Goal: Task Accomplishment & Management: Use online tool/utility

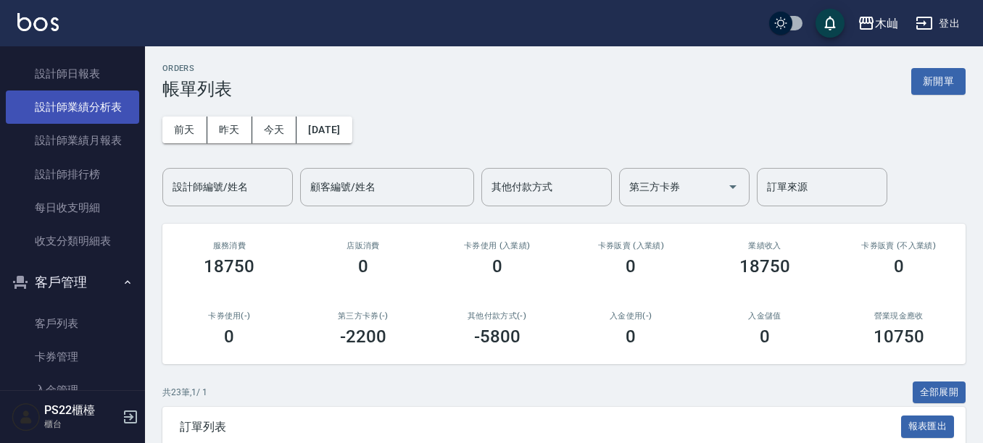
scroll to position [712, 0]
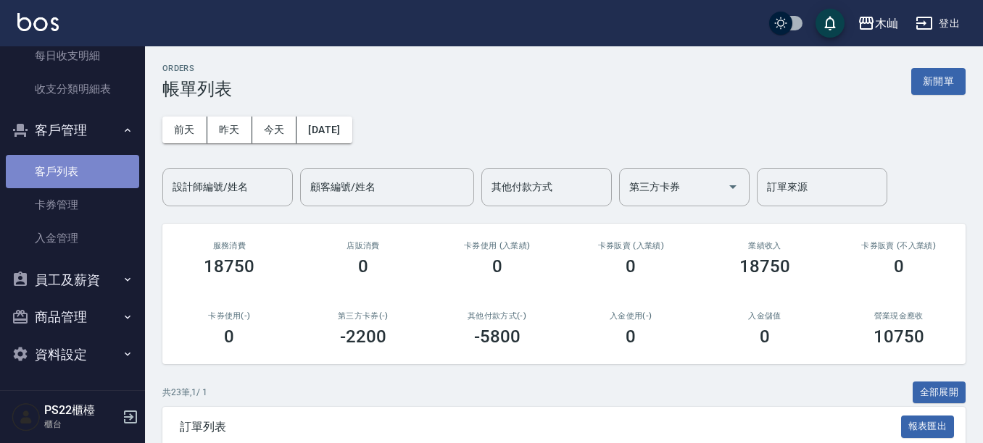
click at [89, 177] on link "客戶列表" at bounding box center [72, 171] width 133 height 33
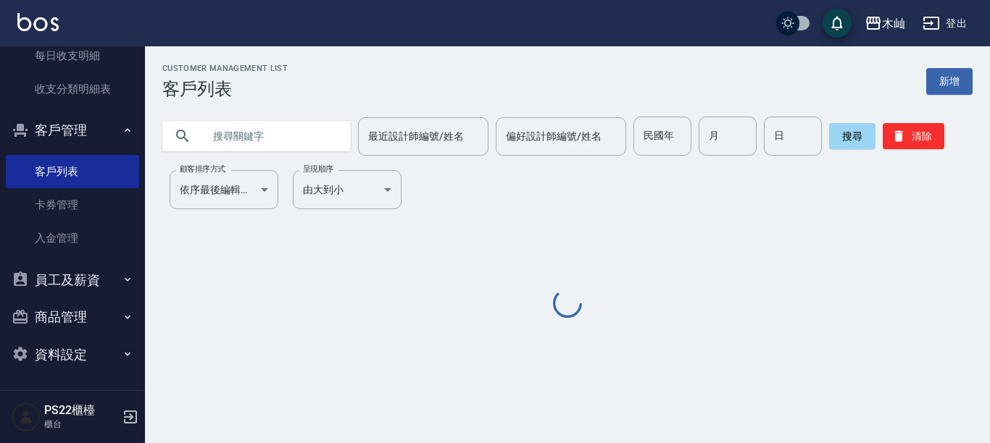
click at [238, 138] on input "text" at bounding box center [271, 136] width 136 height 39
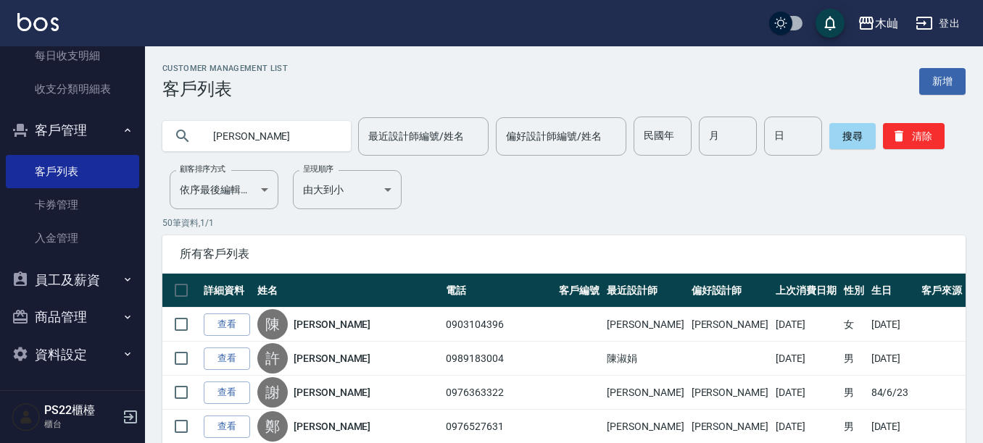
type input "賴今"
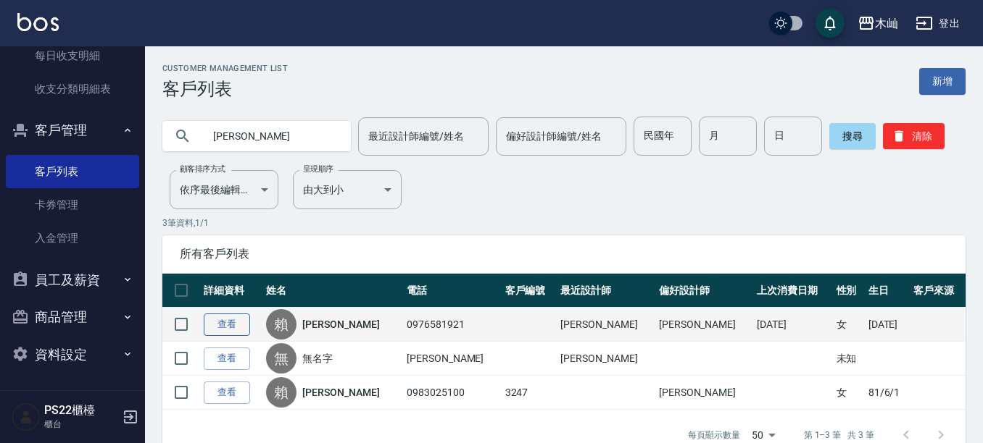
click at [231, 326] on link "查看" at bounding box center [227, 325] width 46 height 22
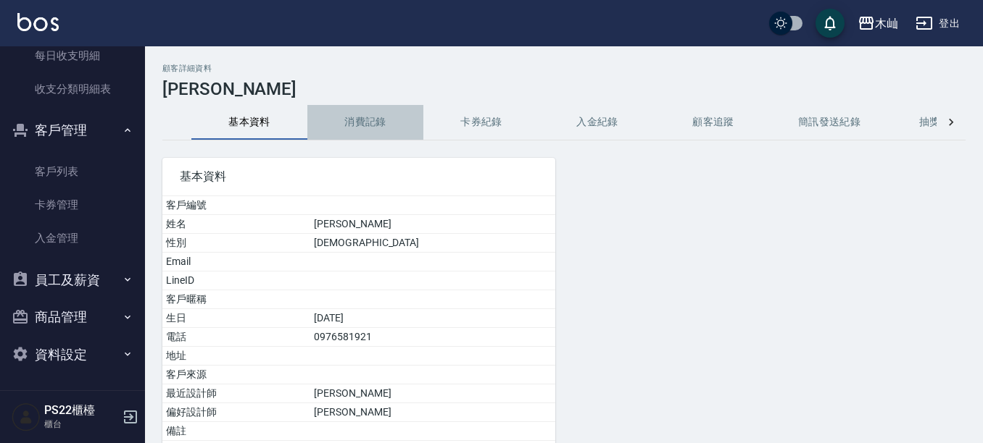
click at [380, 111] on button "消費記錄" at bounding box center [365, 122] width 116 height 35
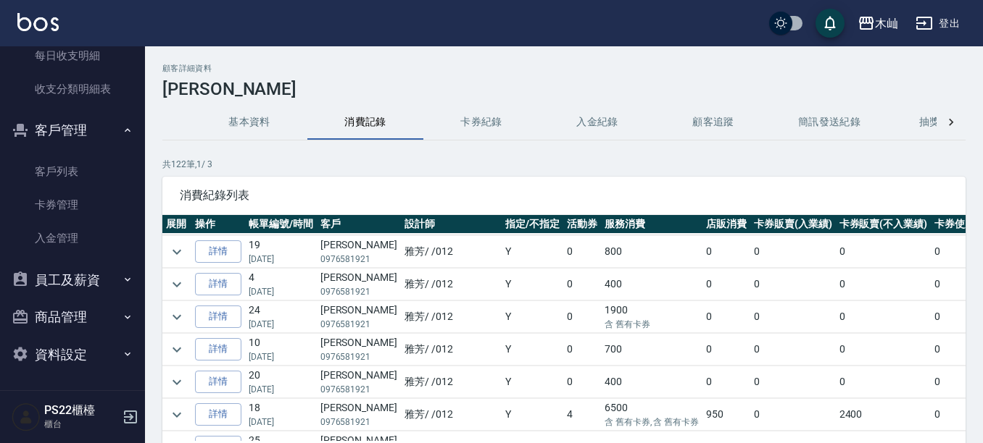
scroll to position [217, 0]
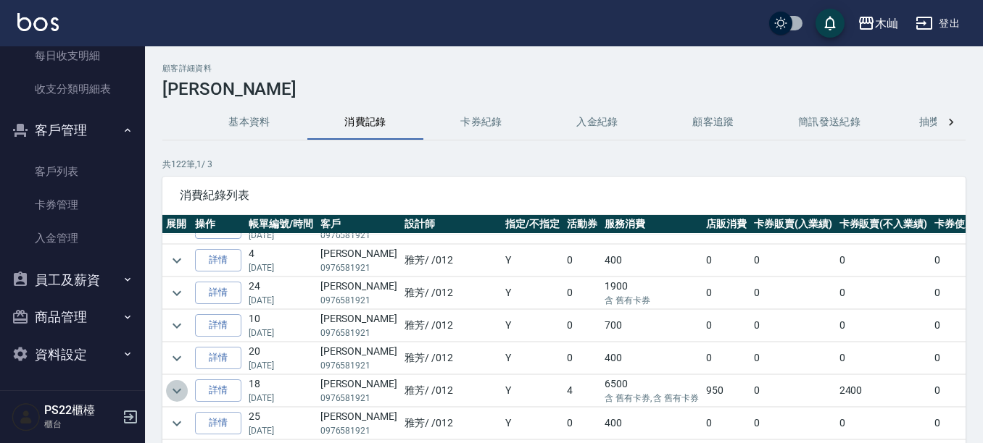
click at [177, 393] on icon "expand row" at bounding box center [176, 390] width 9 height 5
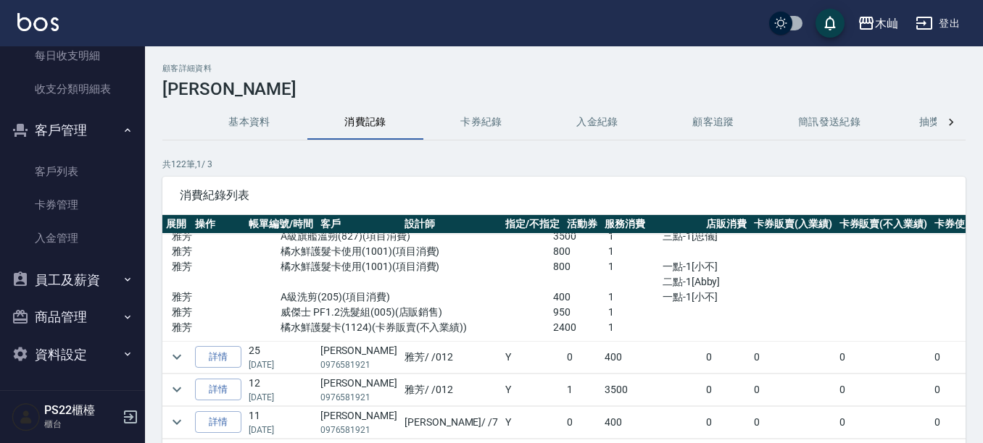
scroll to position [507, 0]
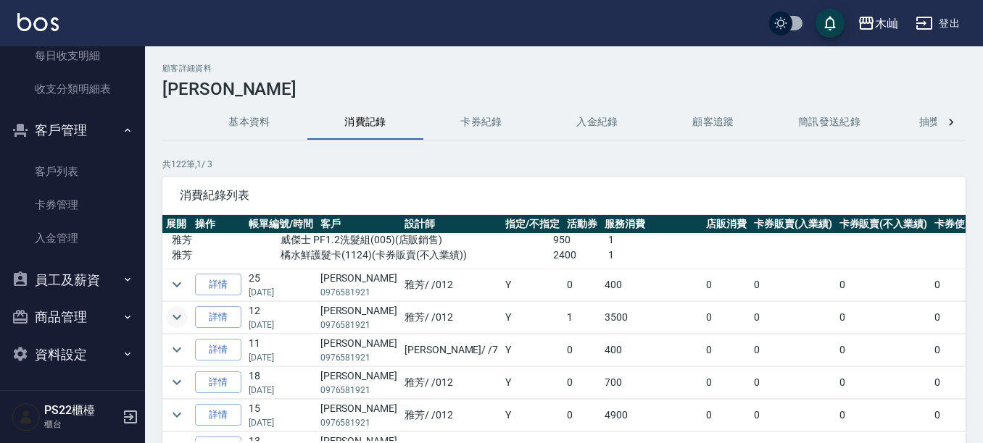
click at [182, 320] on icon "expand row" at bounding box center [176, 317] width 17 height 17
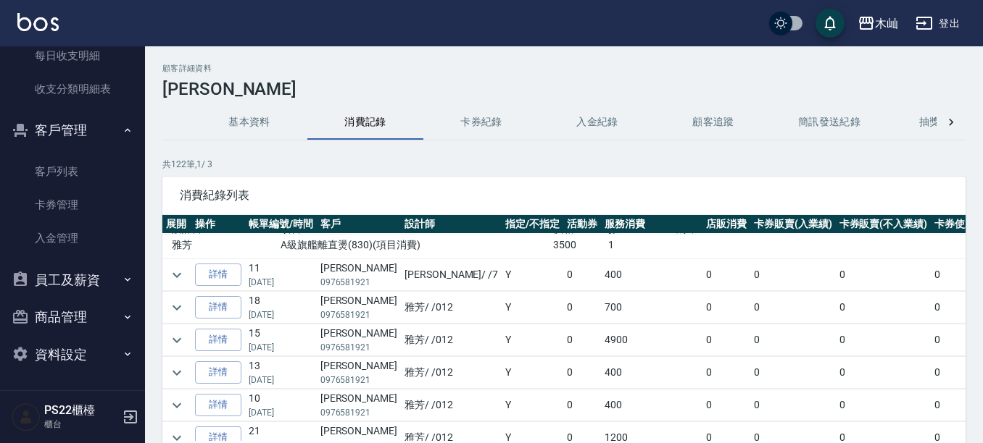
scroll to position [652, 0]
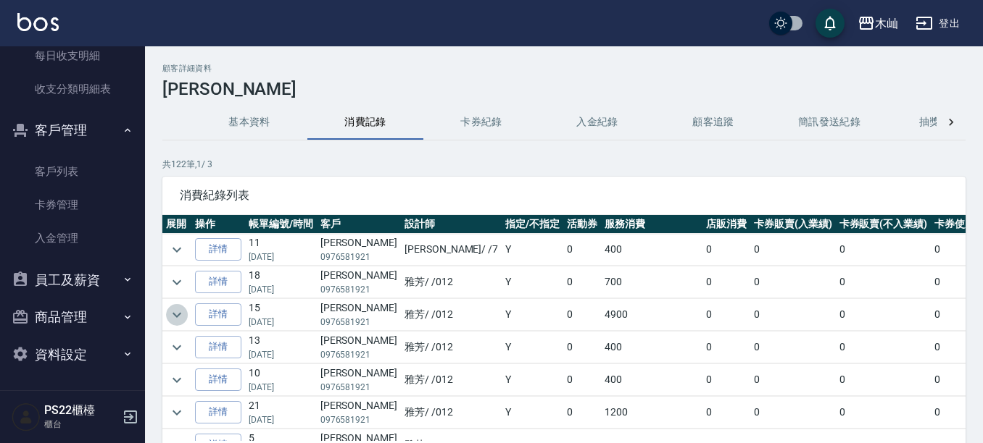
click at [182, 320] on icon "expand row" at bounding box center [176, 314] width 17 height 17
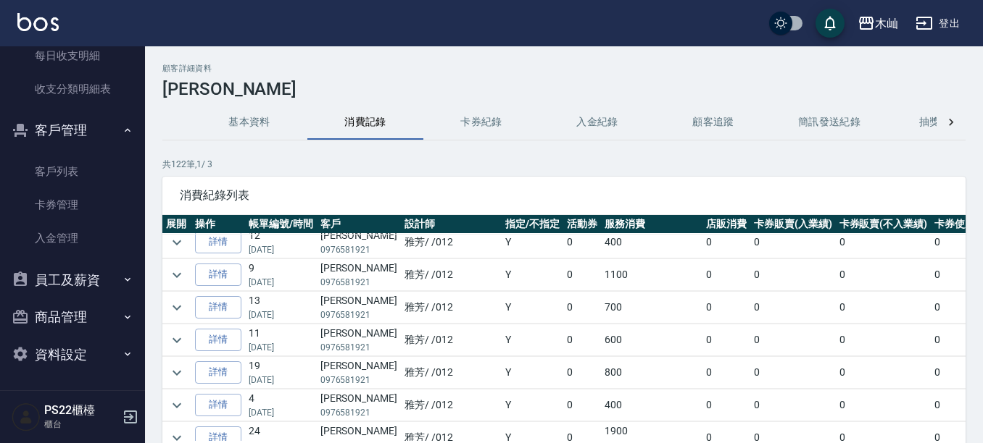
scroll to position [0, 0]
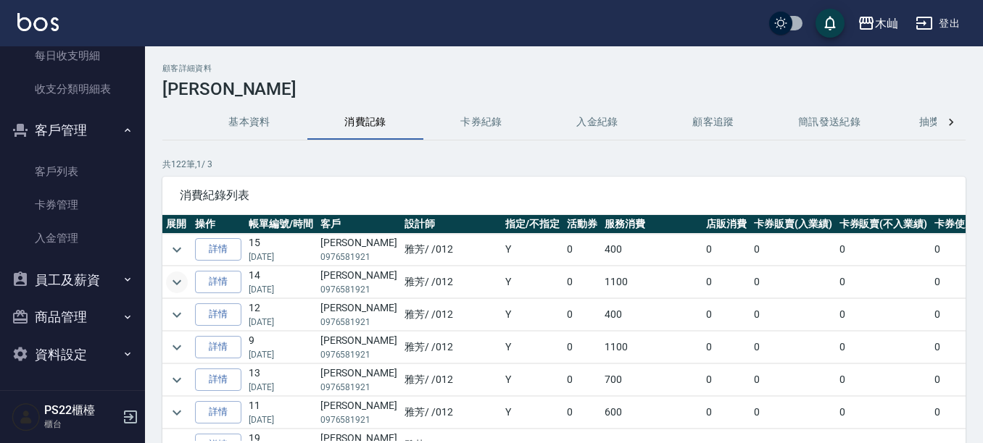
click at [182, 283] on icon "expand row" at bounding box center [176, 282] width 17 height 17
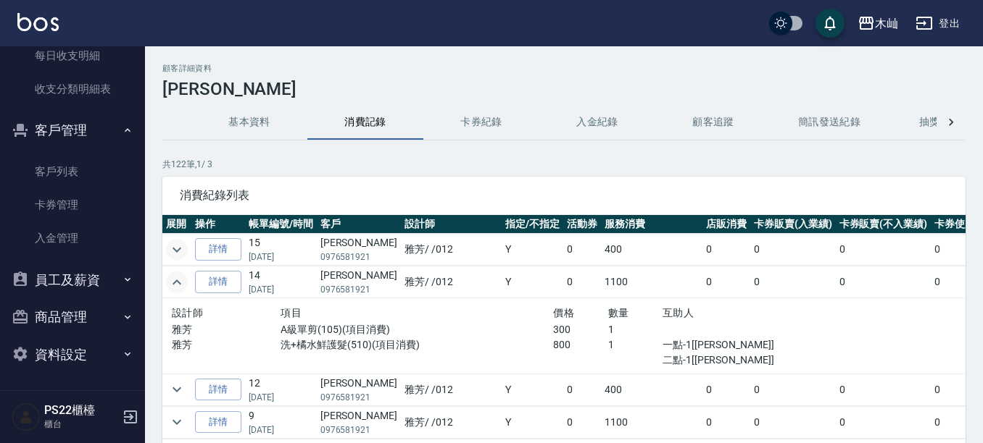
click at [176, 253] on icon "expand row" at bounding box center [176, 249] width 17 height 17
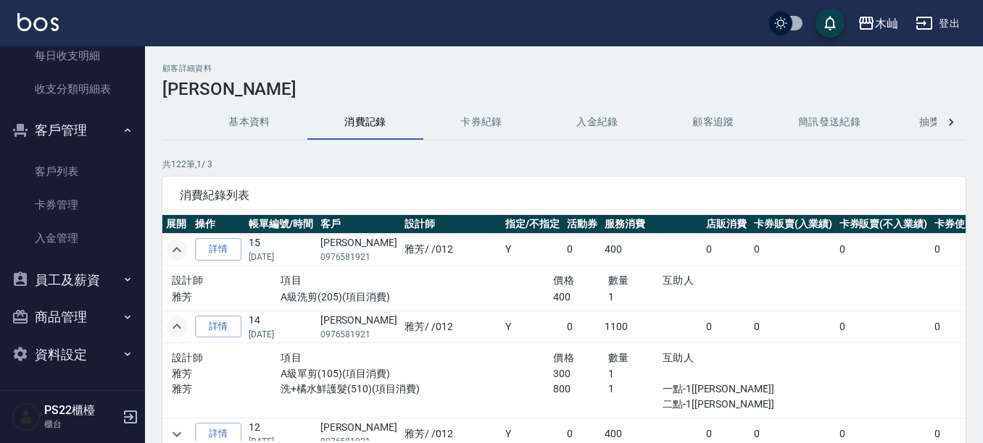
click at [366, 259] on p "0976581921" at bounding box center [358, 257] width 77 height 13
copy p "0976581921"
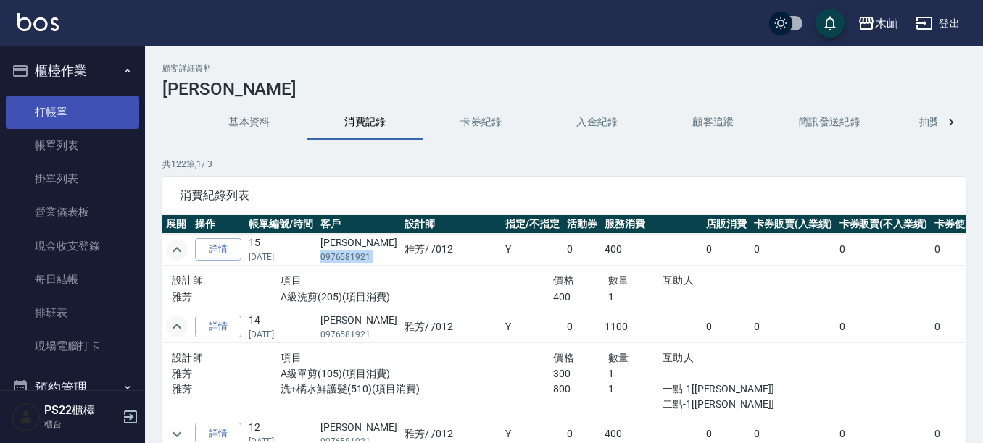
click at [52, 114] on link "打帳單" at bounding box center [72, 112] width 133 height 33
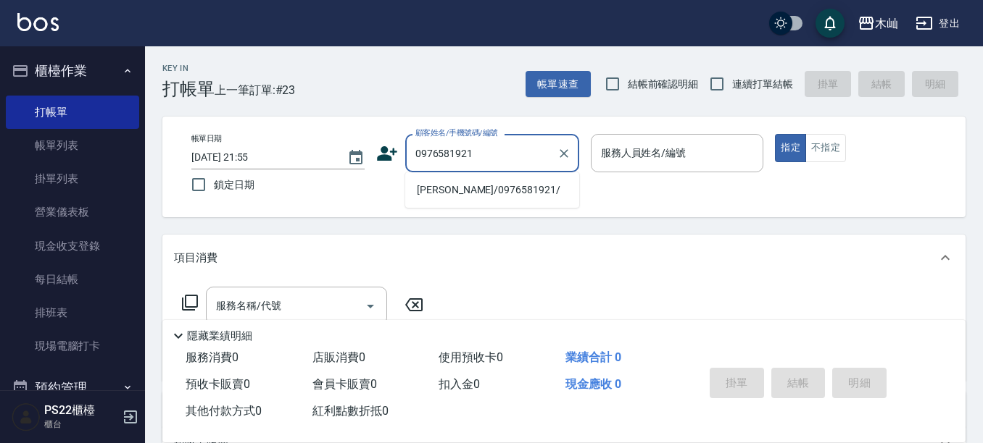
click at [484, 193] on li "賴今瑛/0976581921/" at bounding box center [492, 190] width 174 height 24
type input "賴今瑛/0976581921/"
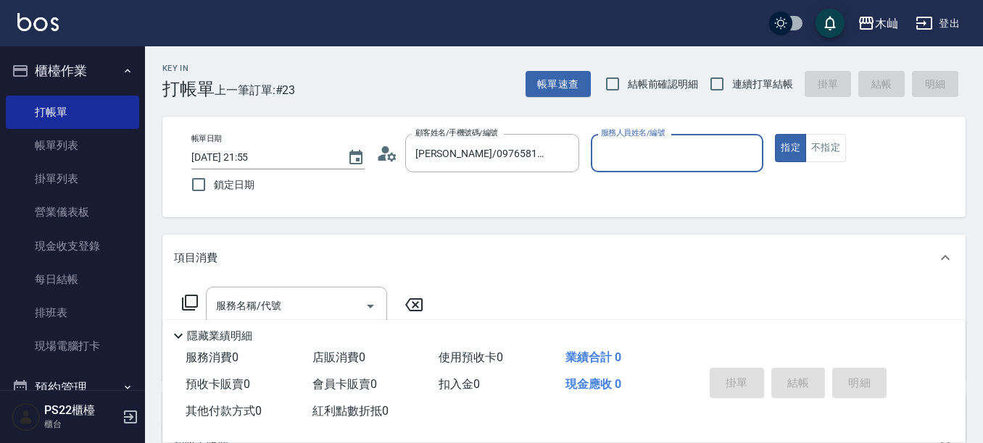
type input "雅芳-012"
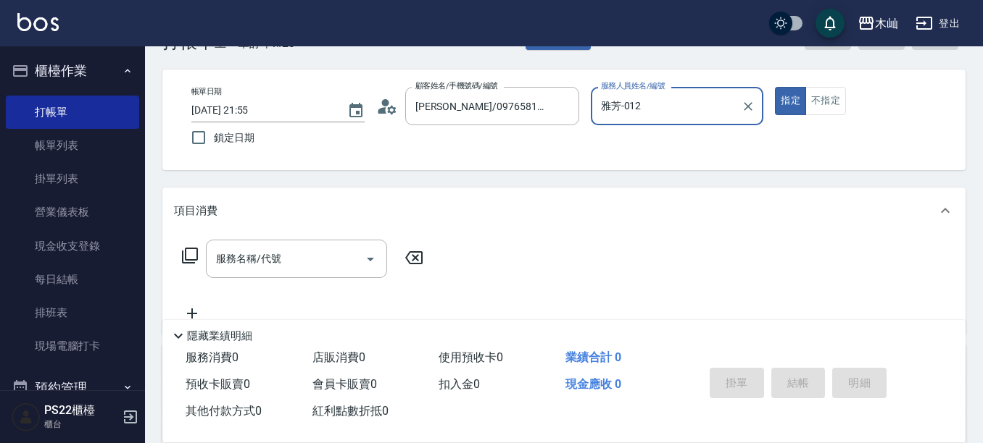
scroll to position [72, 0]
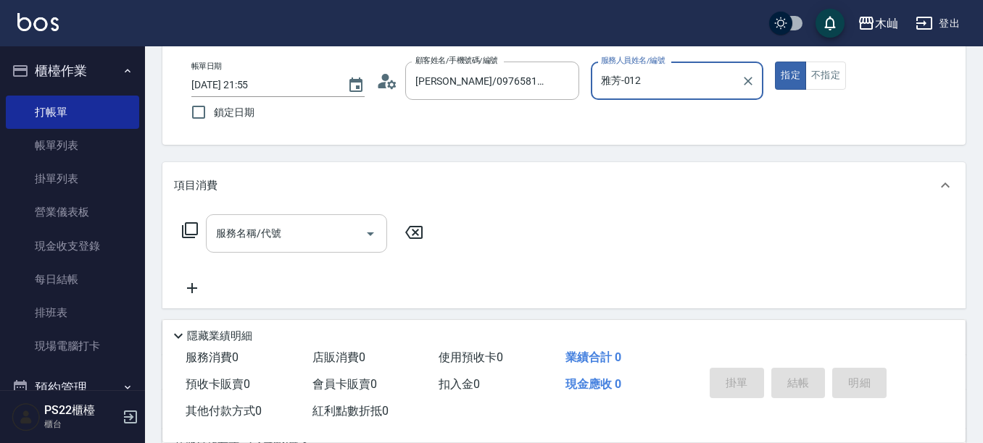
click at [302, 232] on input "服務名稱/代號" at bounding box center [285, 233] width 146 height 25
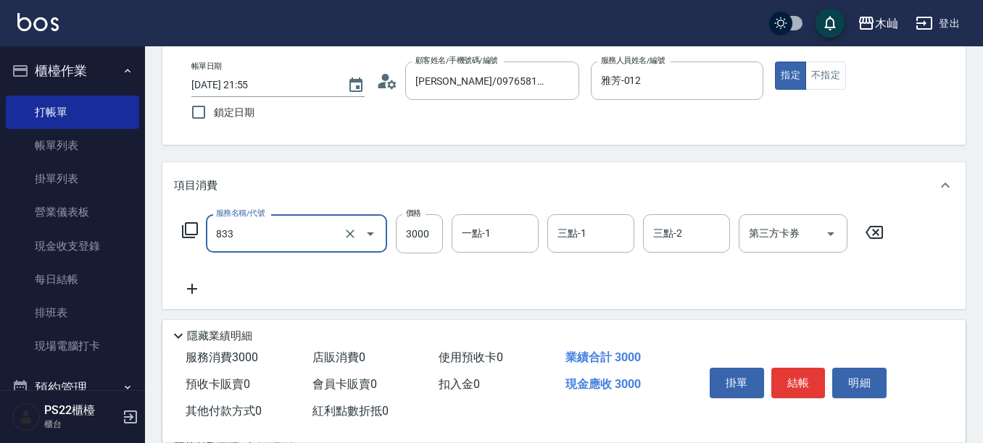
type input "A級旗艦染髮(833)"
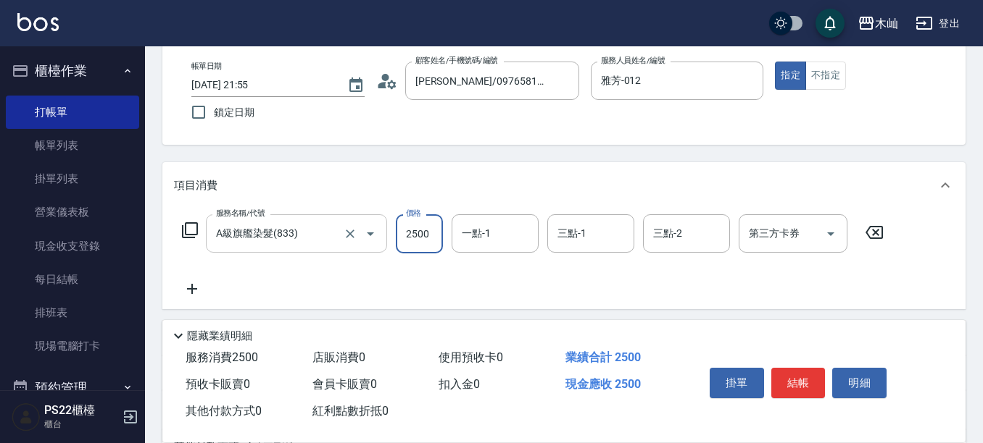
type input "2500"
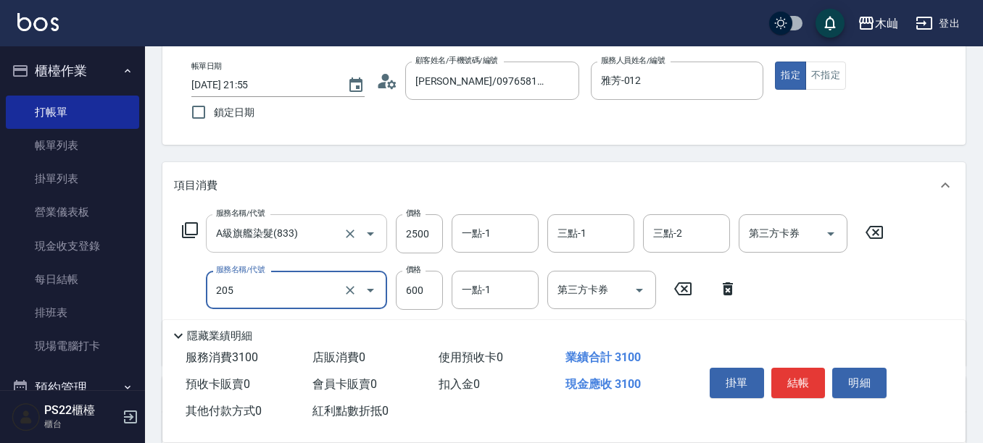
type input "A級洗剪(205)"
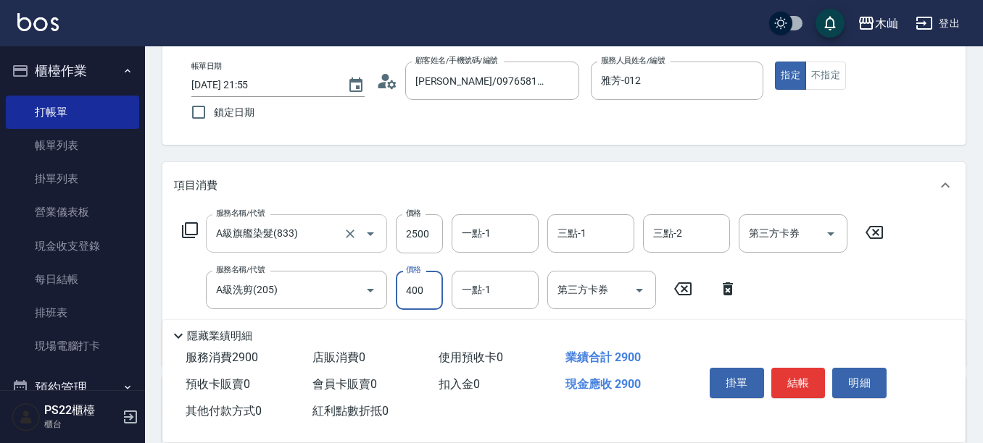
type input "400"
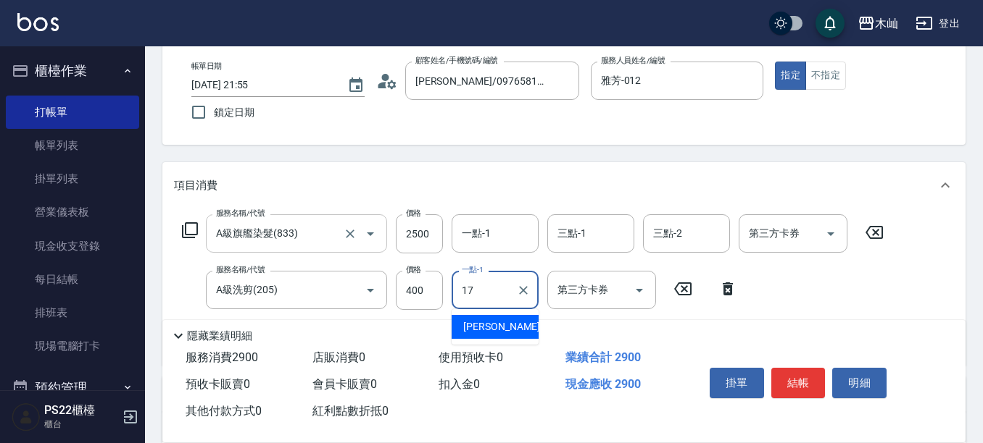
type input "[PERSON_NAME]-17"
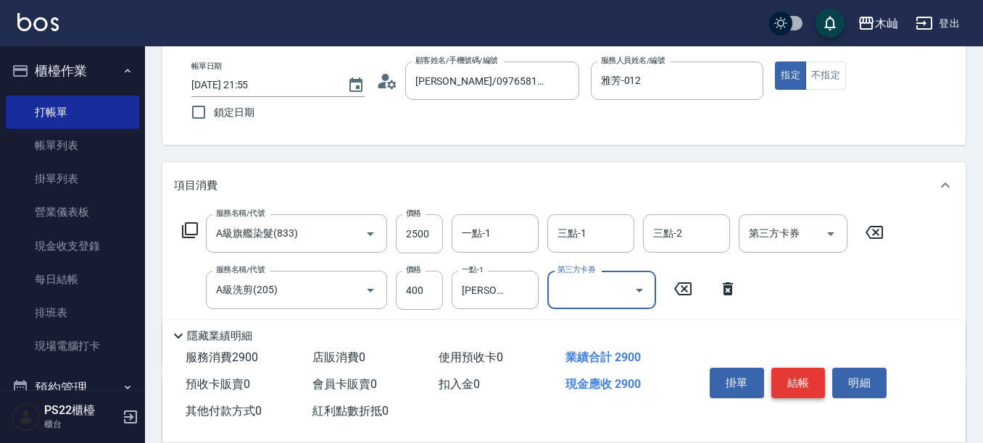
click at [793, 368] on button "結帳" at bounding box center [798, 383] width 54 height 30
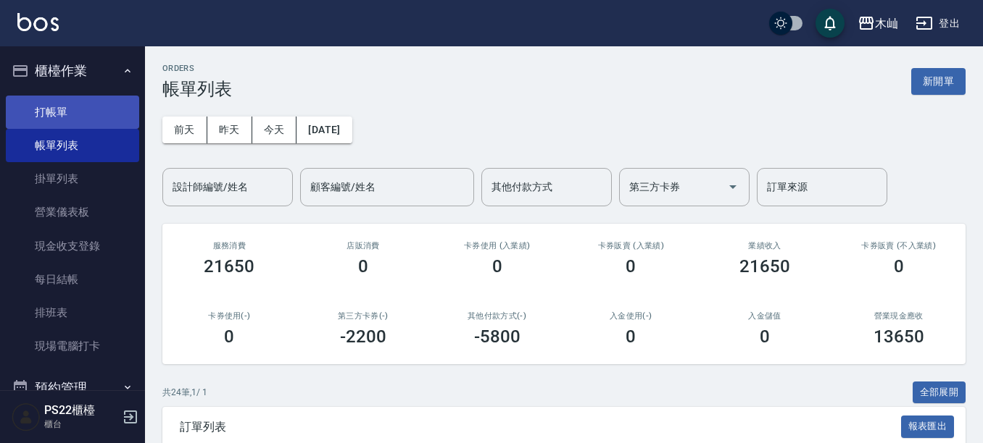
click at [114, 109] on link "打帳單" at bounding box center [72, 112] width 133 height 33
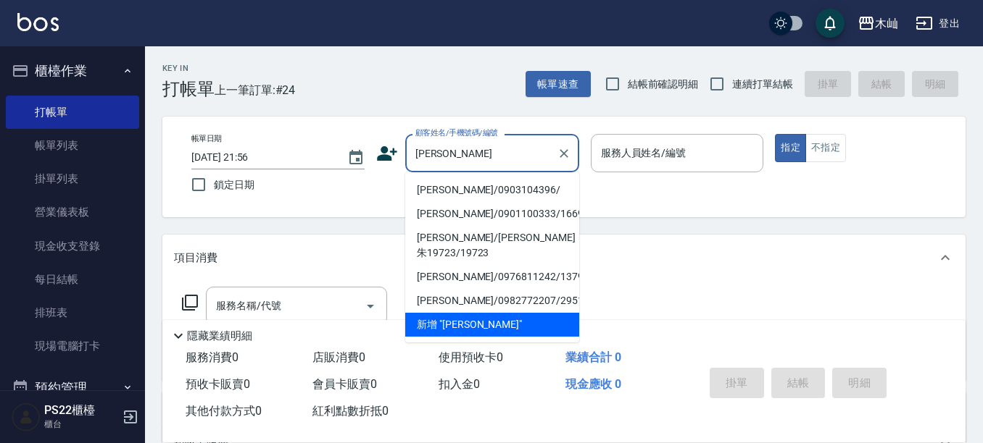
click at [457, 188] on li "陳寶淣/0903104396/" at bounding box center [492, 190] width 174 height 24
type input "陳寶淣/0903104396/"
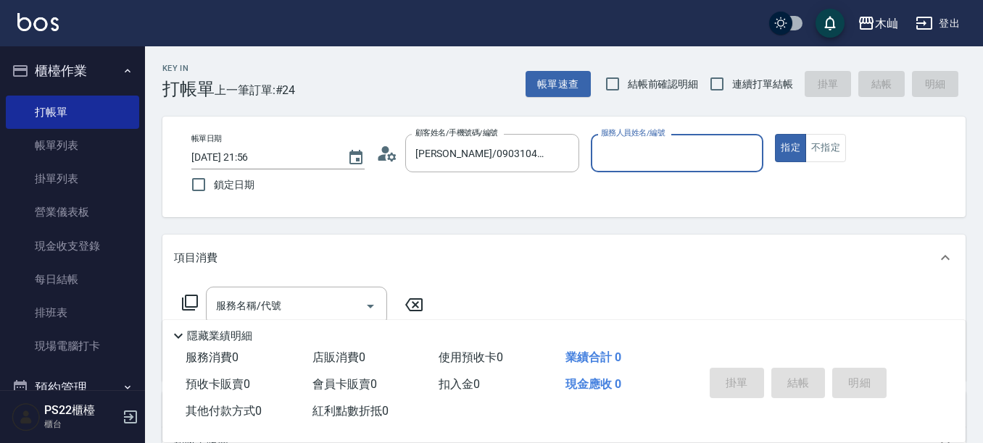
type input "雅芳-012"
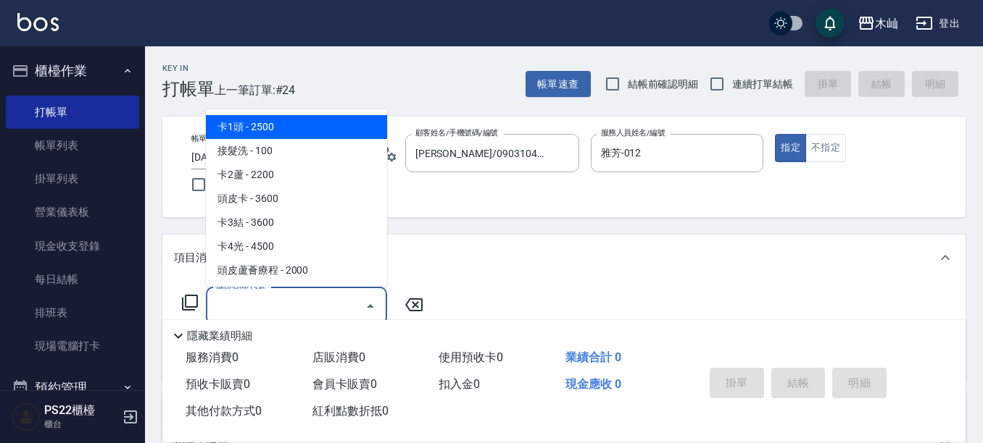
click at [292, 302] on input "服務名稱/代號" at bounding box center [285, 305] width 146 height 25
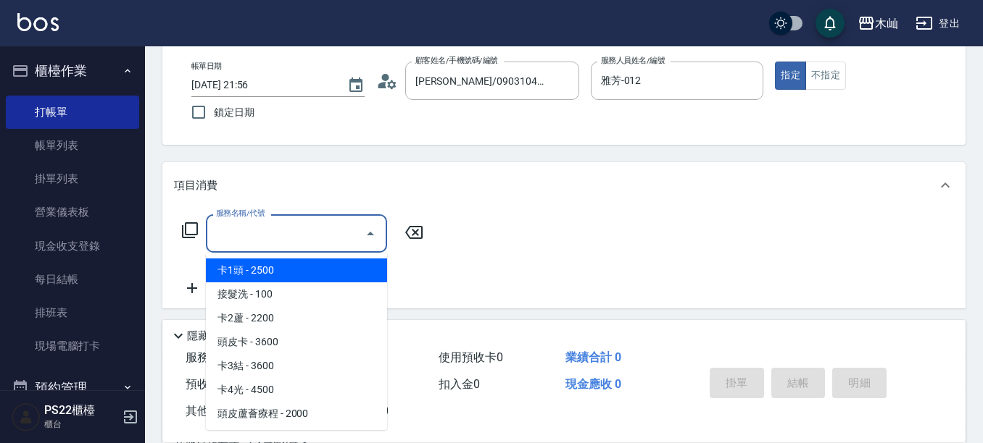
click at [339, 230] on input "服務名稱/代號" at bounding box center [285, 233] width 146 height 25
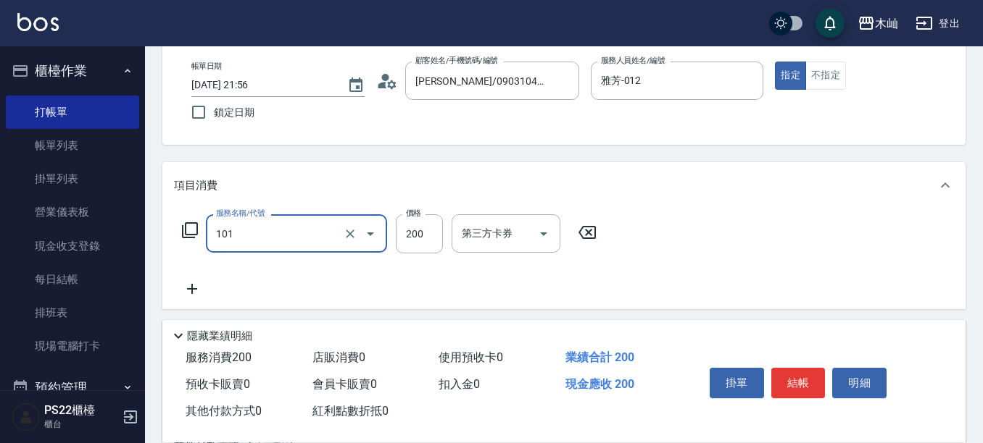
type input "洗髮(101)"
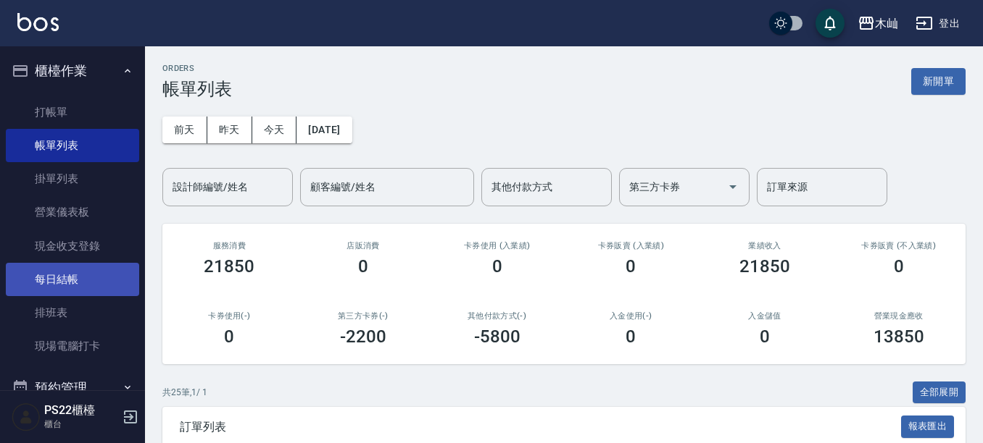
click at [69, 280] on link "每日結帳" at bounding box center [72, 279] width 133 height 33
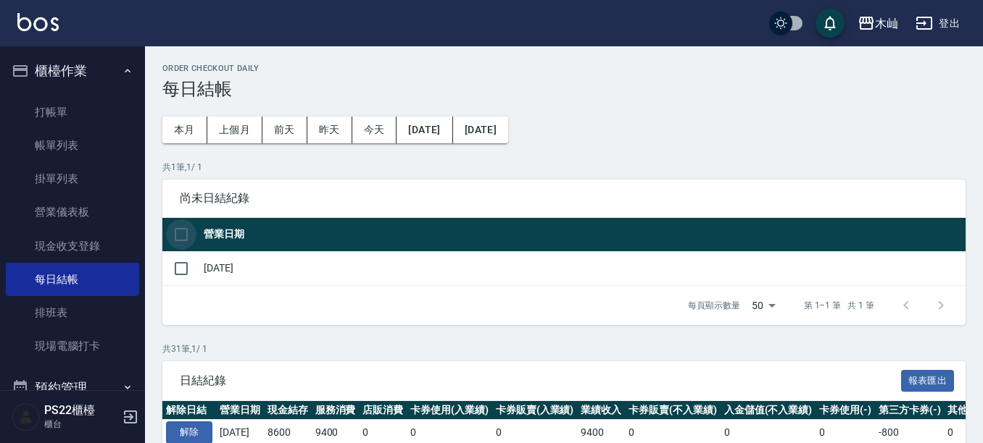
click at [188, 232] on input "checkbox" at bounding box center [181, 235] width 30 height 30
checkbox input "true"
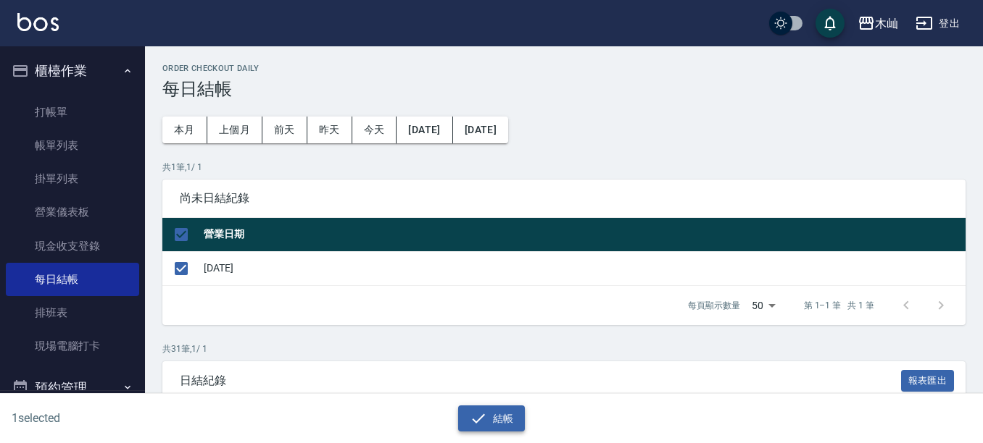
drag, startPoint x: 504, startPoint y: 425, endPoint x: 503, endPoint y: 417, distance: 7.3
click at [504, 422] on button "結帳" at bounding box center [491, 419] width 67 height 27
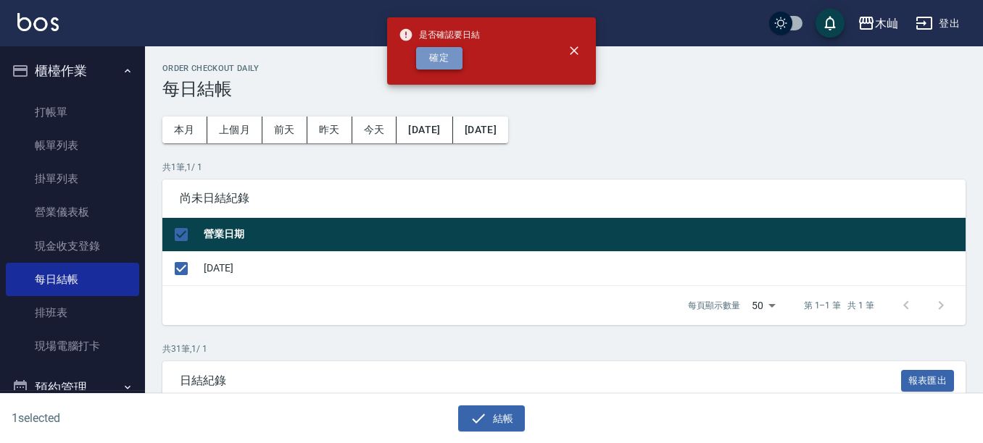
click at [433, 57] on button "確定" at bounding box center [439, 58] width 46 height 22
checkbox input "false"
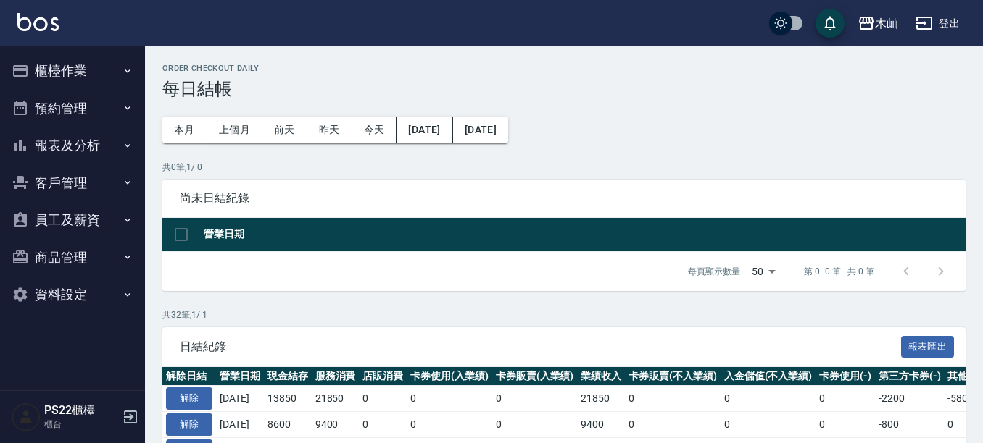
click at [556, 176] on div "共 0 筆, 1 / 0 尚未日結紀錄 營業日期 每頁顯示數量 50 50 第 0–0 筆 共 0 筆 0 selected 結帳" at bounding box center [563, 226] width 803 height 130
click at [101, 136] on button "報表及分析" at bounding box center [72, 146] width 133 height 38
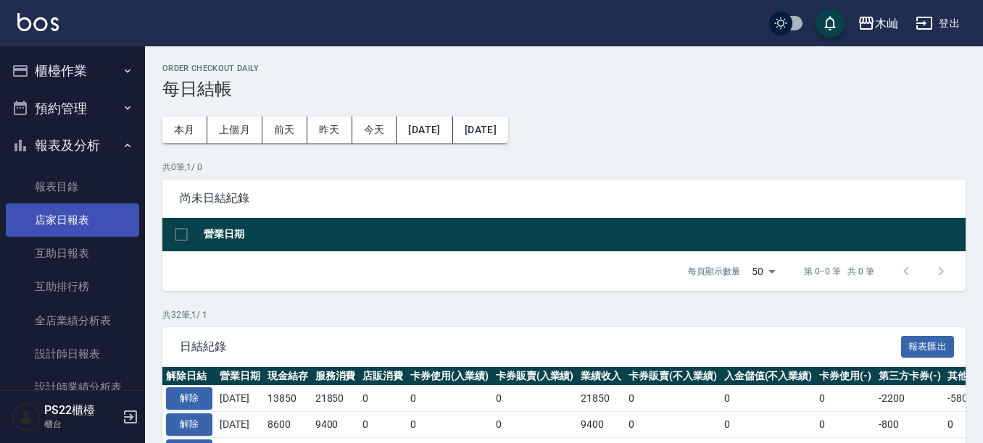
click at [105, 219] on link "店家日報表" at bounding box center [72, 220] width 133 height 33
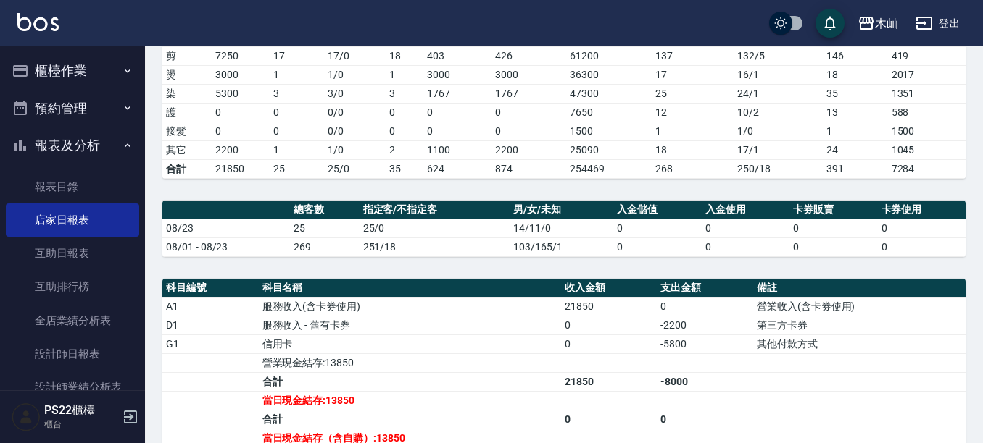
scroll to position [145, 0]
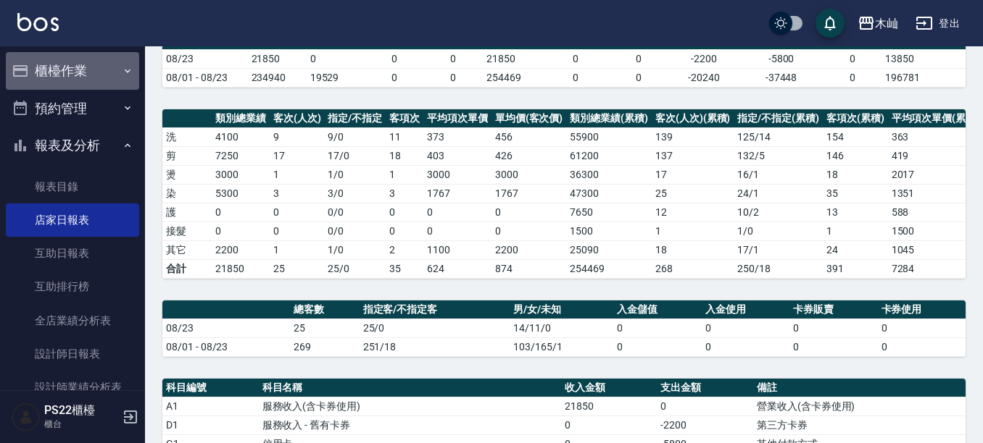
click at [83, 69] on button "櫃檯作業" at bounding box center [72, 71] width 133 height 38
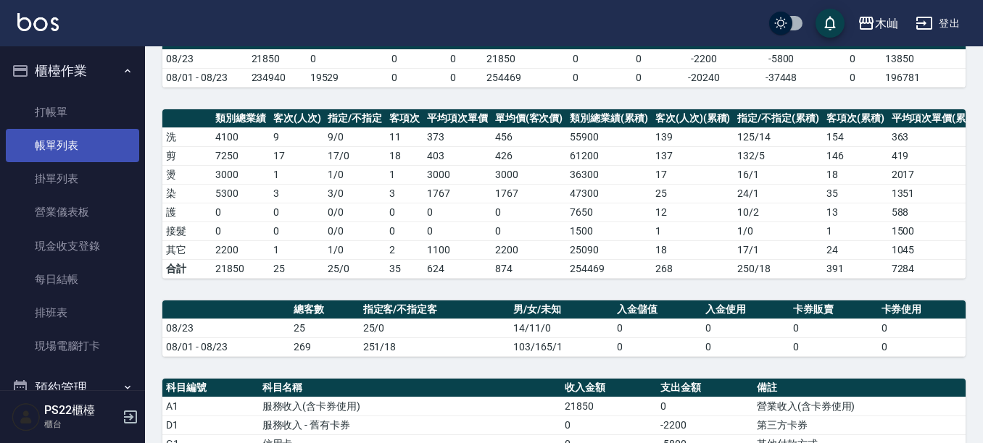
click at [103, 138] on link "帳單列表" at bounding box center [72, 145] width 133 height 33
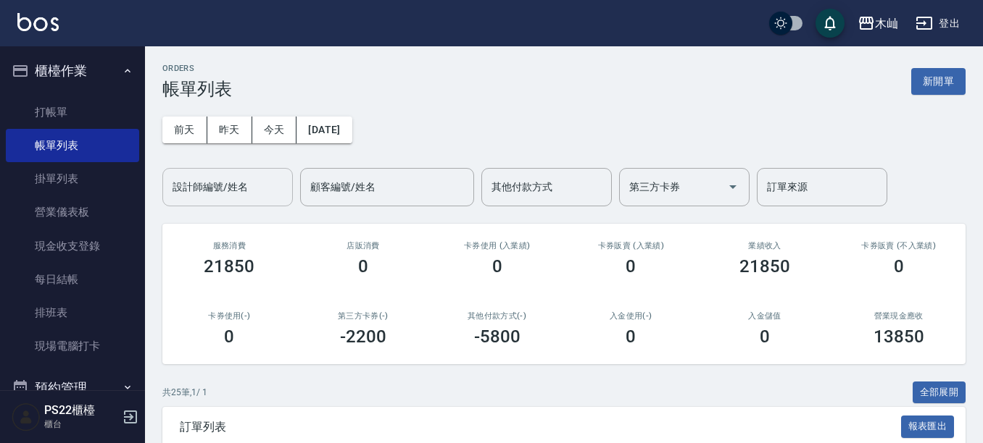
click at [251, 193] on input "設計師編號/姓名" at bounding box center [227, 187] width 117 height 25
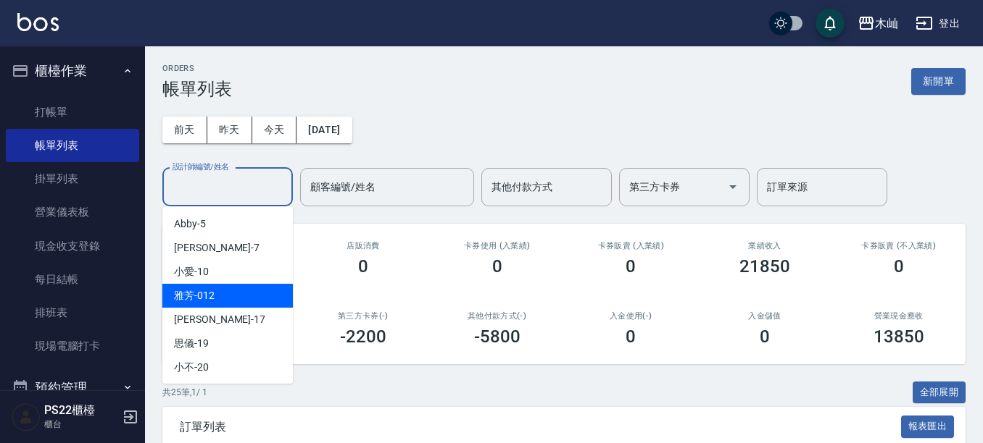
click at [251, 291] on div "雅芳 -012" at bounding box center [227, 296] width 130 height 24
type input "雅芳-012"
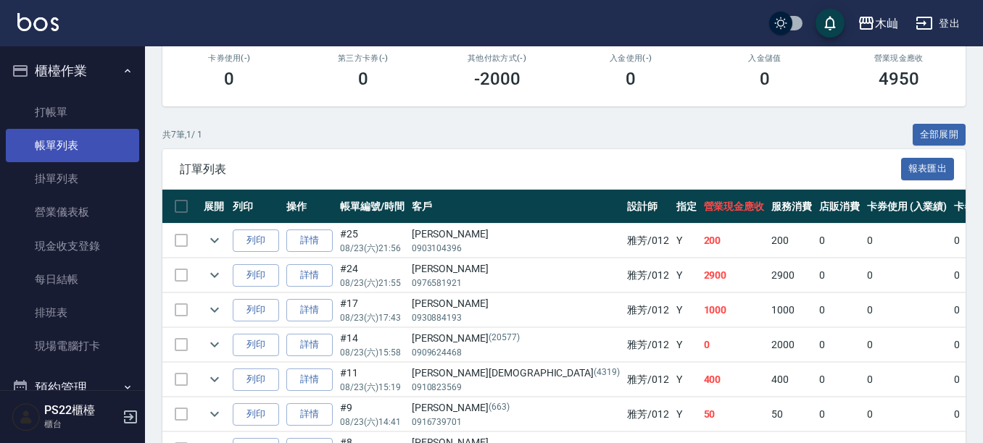
scroll to position [61, 0]
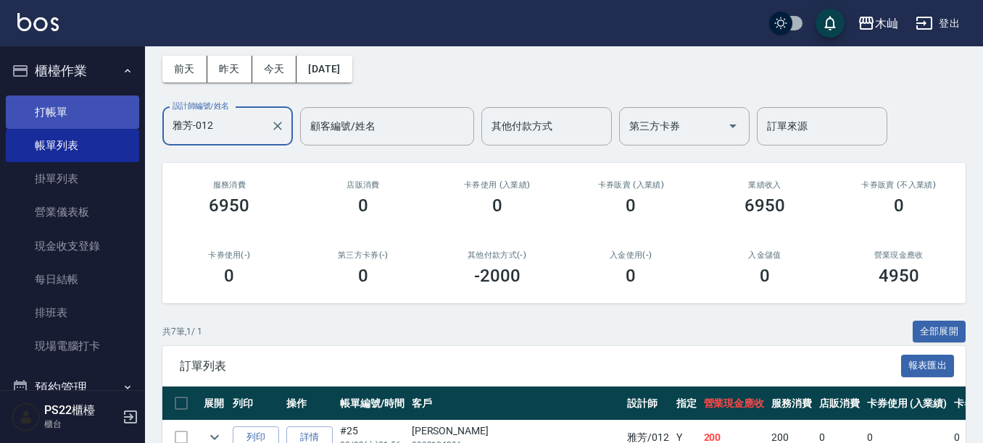
click at [69, 112] on link "打帳單" at bounding box center [72, 112] width 133 height 33
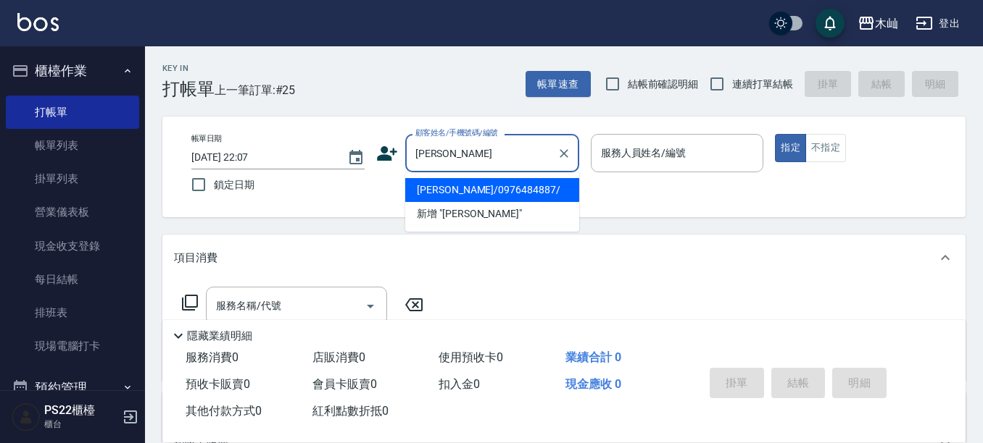
drag, startPoint x: 515, startPoint y: 188, endPoint x: 511, endPoint y: 199, distance: 11.0
click at [515, 188] on li "[PERSON_NAME]/0976484887/" at bounding box center [492, 190] width 174 height 24
type input "[PERSON_NAME]/0976484887/"
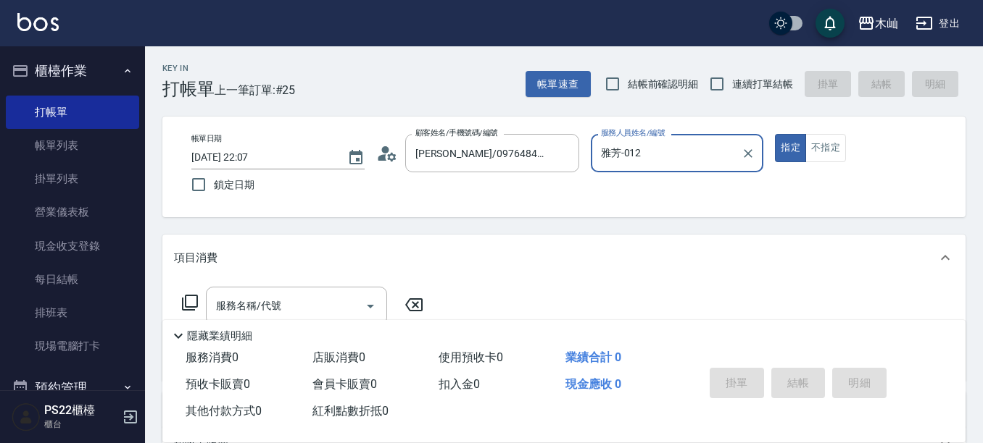
type input "雅芳-012"
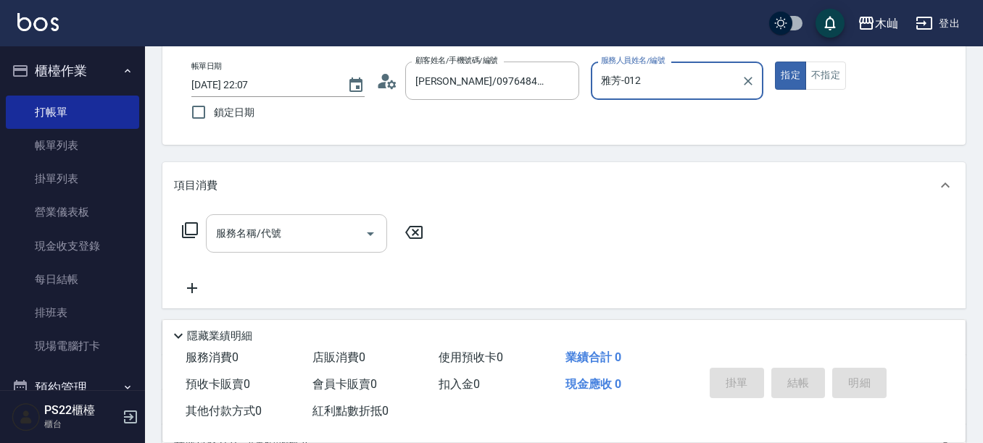
click at [342, 230] on input "服務名稱/代號" at bounding box center [285, 233] width 146 height 25
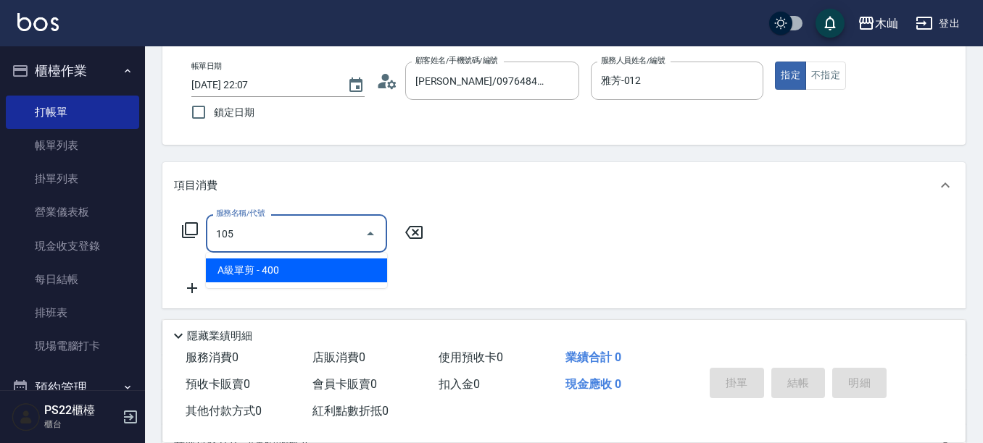
type input "A級單剪(105)"
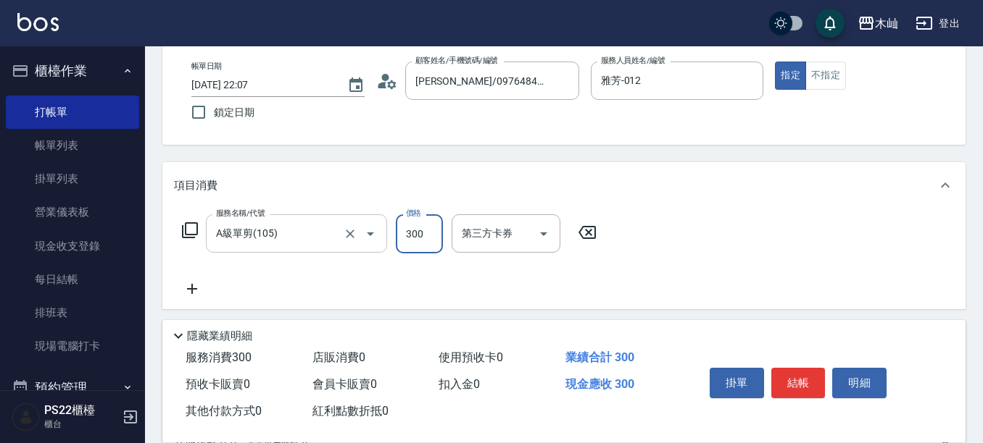
type input "300"
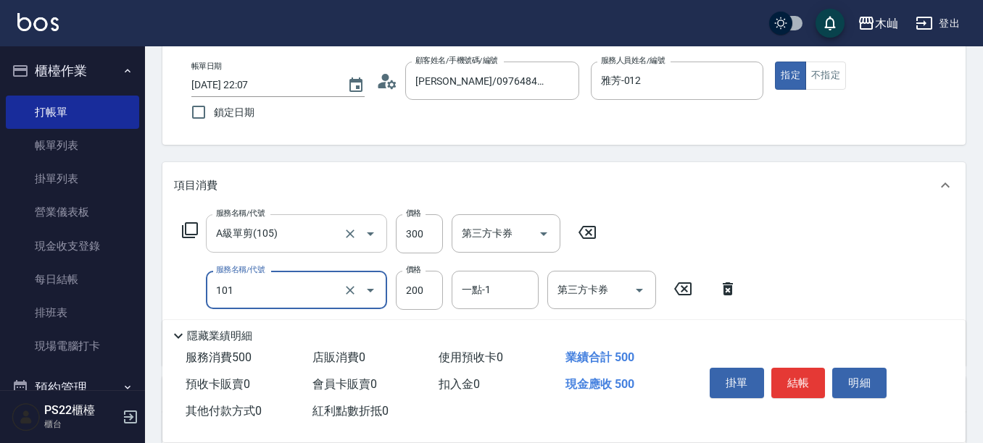
type input "洗髮(101)"
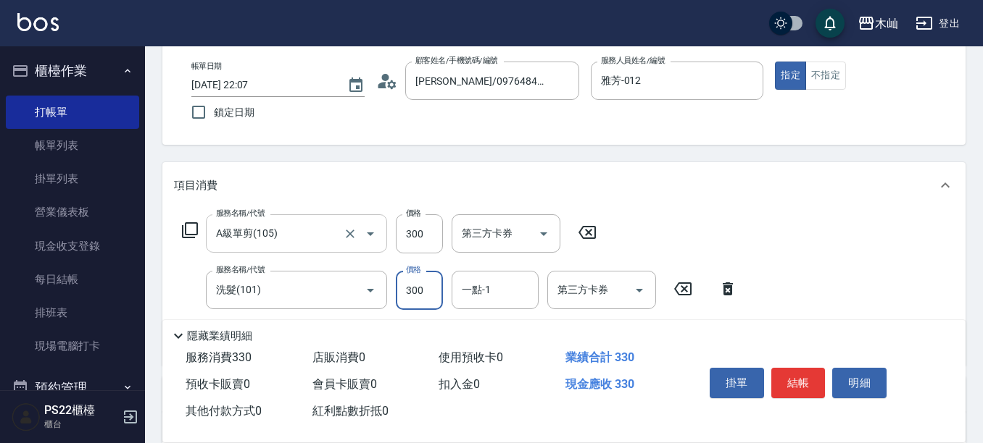
type input "300"
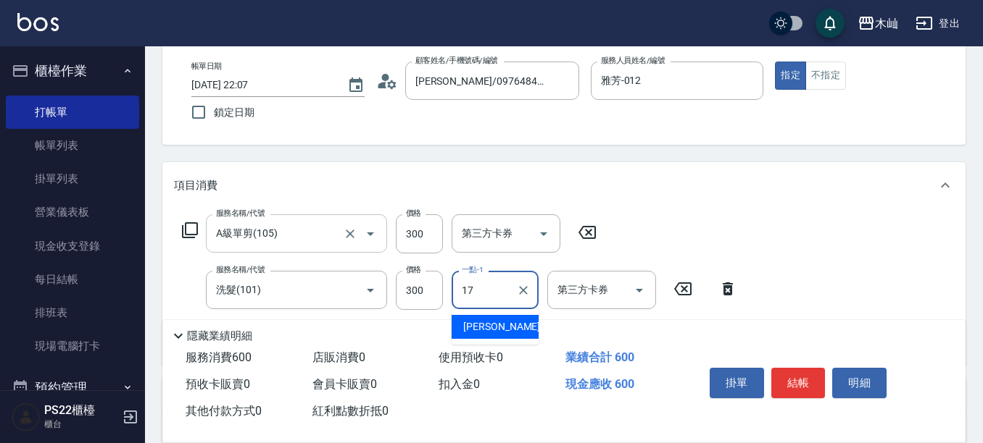
type input "[PERSON_NAME]-17"
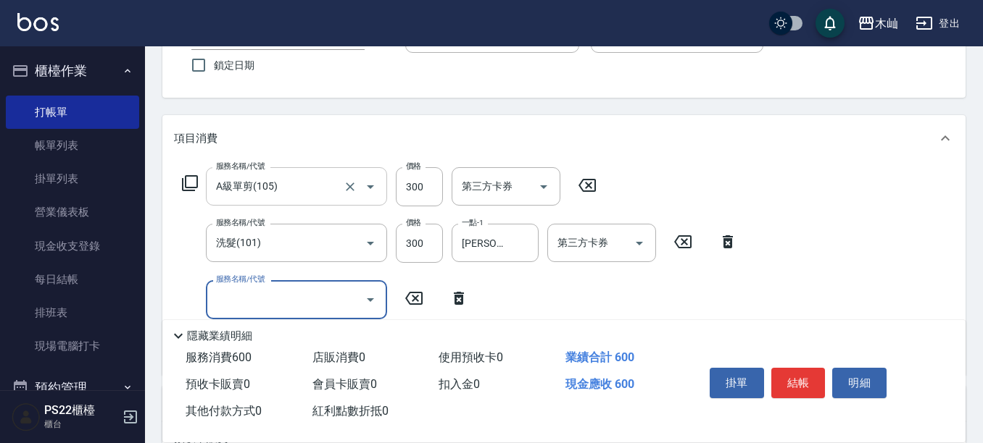
scroll to position [145, 0]
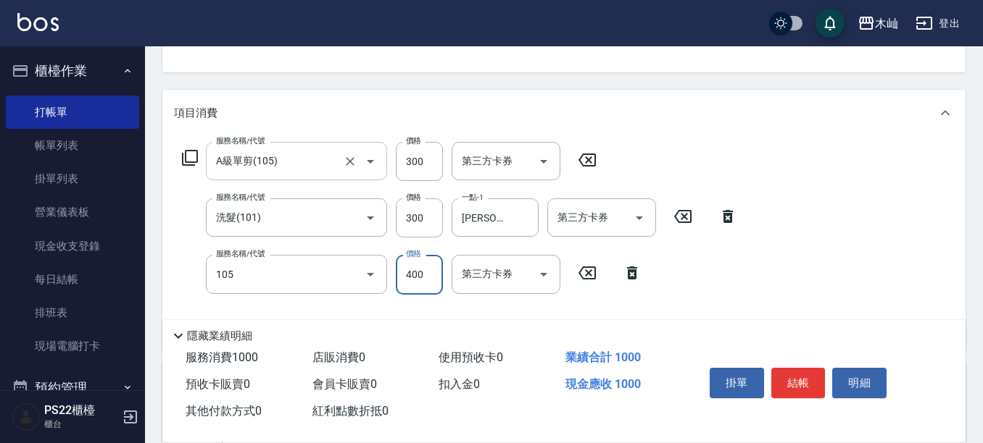
type input "A級單剪(105)"
type input "50"
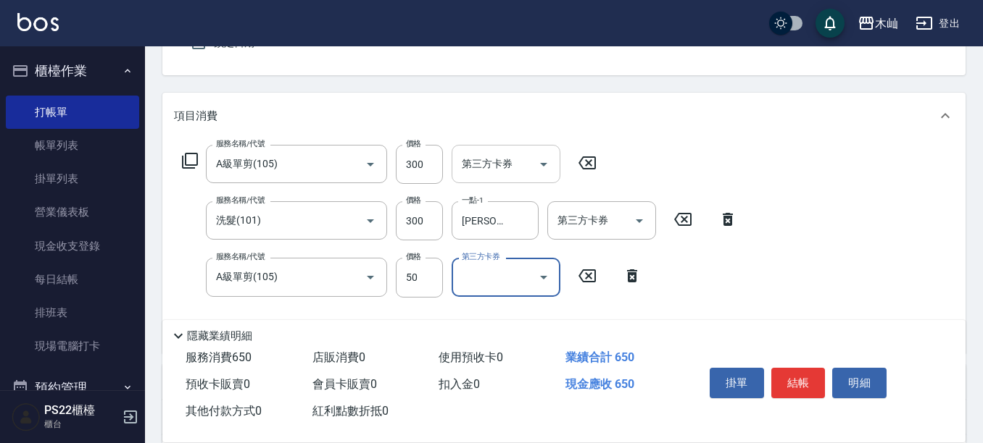
scroll to position [0, 0]
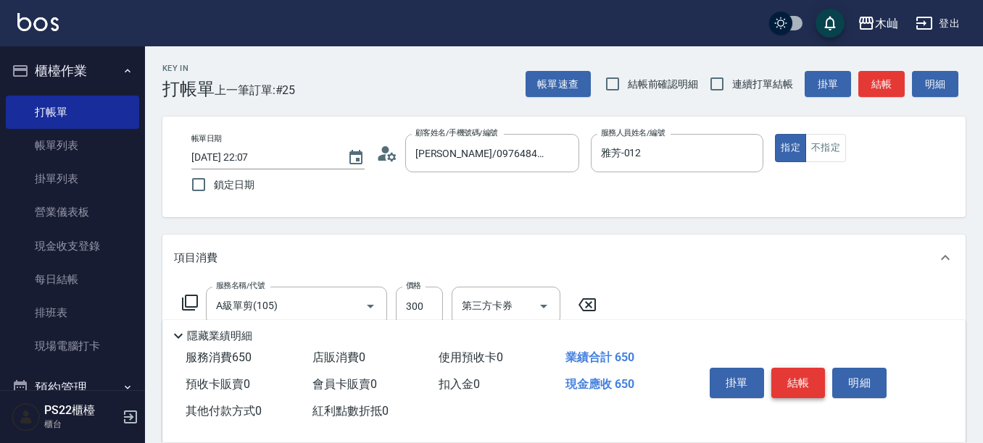
click at [803, 376] on button "結帳" at bounding box center [798, 383] width 54 height 30
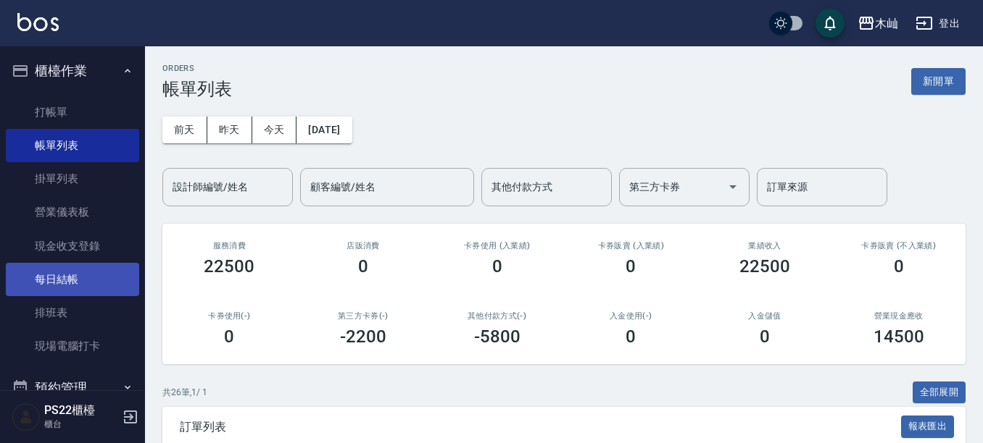
click at [98, 270] on link "每日結帳" at bounding box center [72, 279] width 133 height 33
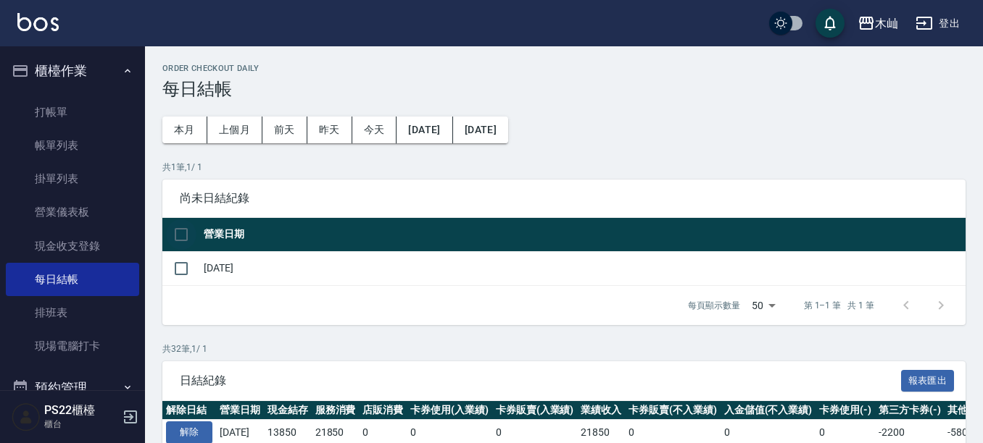
click at [191, 225] on input "checkbox" at bounding box center [181, 235] width 30 height 30
checkbox input "true"
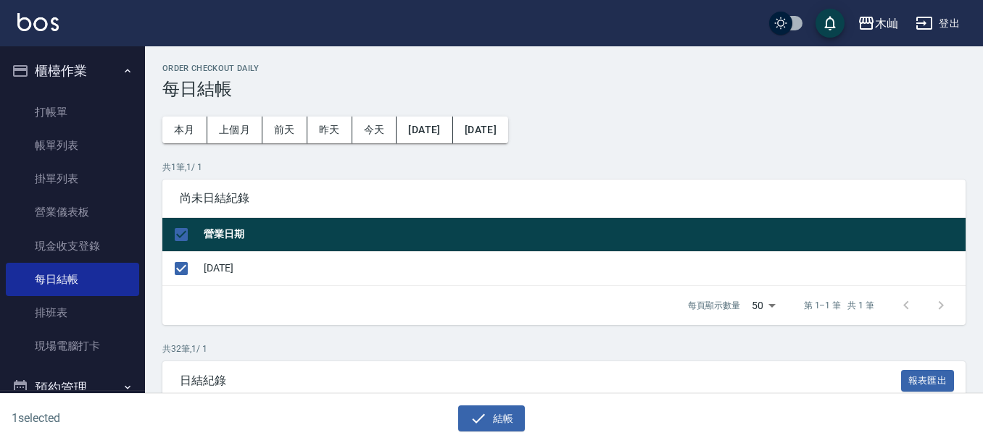
drag, startPoint x: 521, startPoint y: 409, endPoint x: 509, endPoint y: 395, distance: 18.6
click at [522, 409] on button "結帳" at bounding box center [491, 419] width 67 height 27
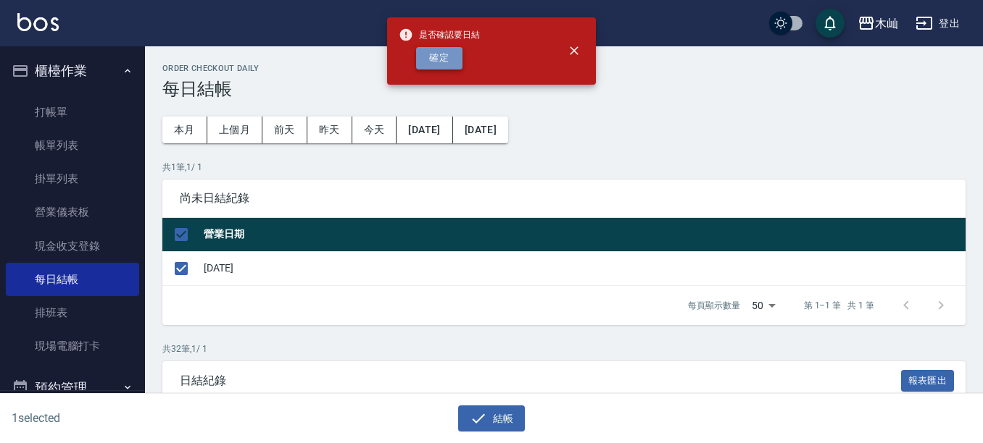
click at [443, 66] on button "確定" at bounding box center [439, 58] width 46 height 22
checkbox input "false"
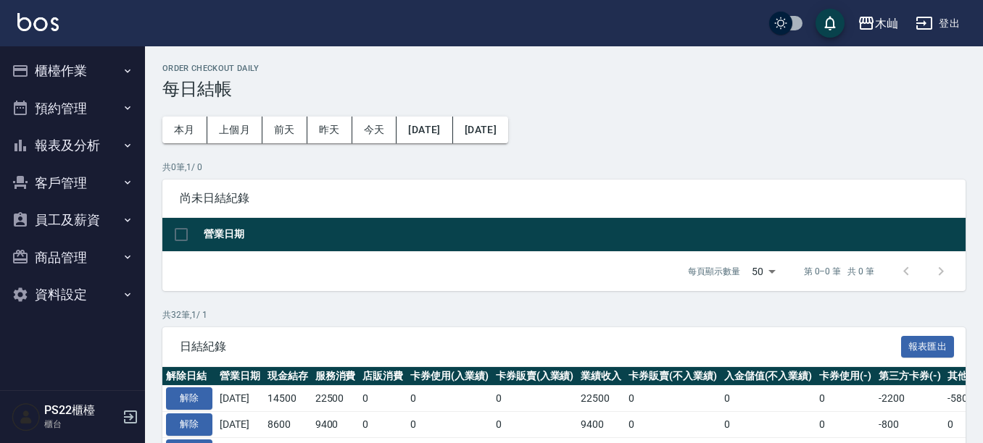
click at [90, 153] on button "報表及分析" at bounding box center [72, 146] width 133 height 38
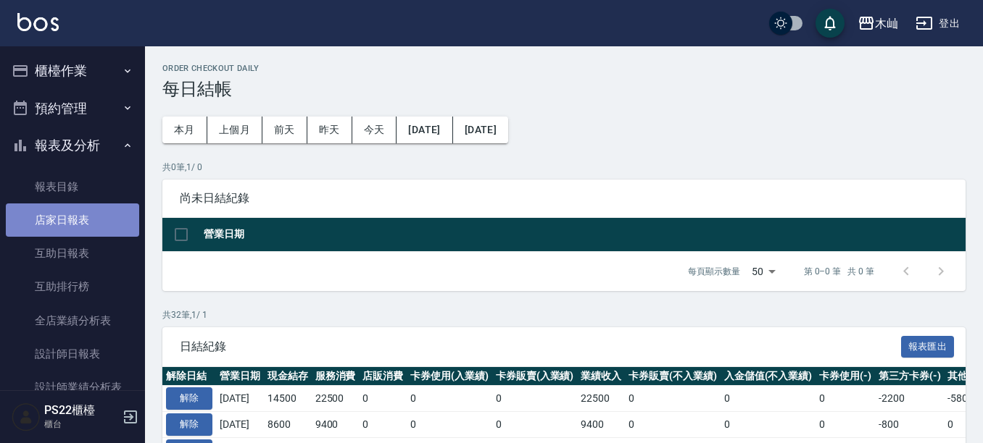
click at [80, 218] on link "店家日報表" at bounding box center [72, 220] width 133 height 33
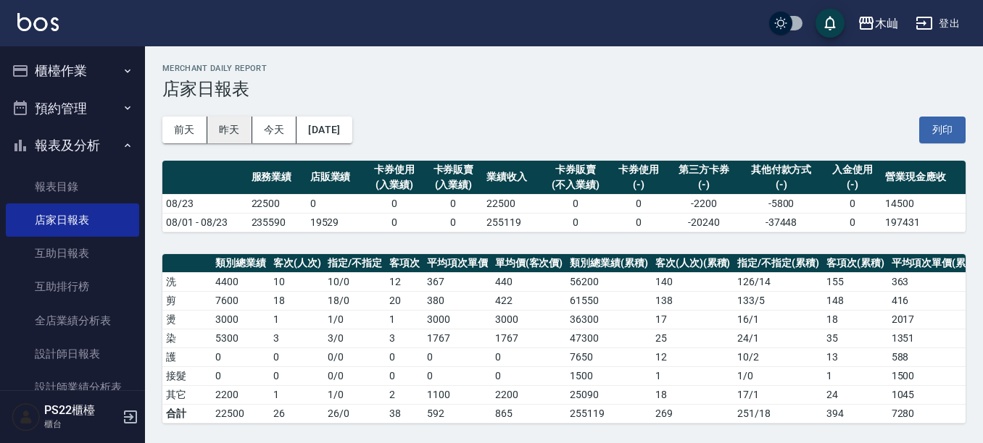
click at [241, 128] on button "昨天" at bounding box center [229, 130] width 45 height 27
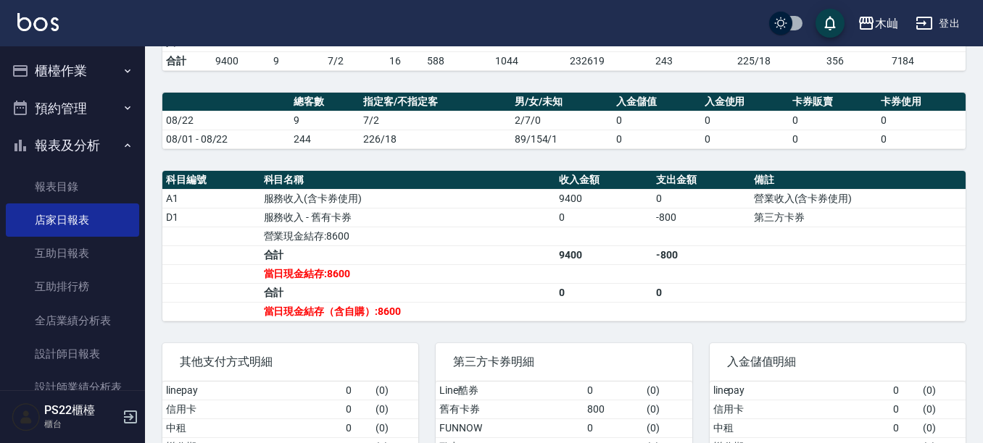
scroll to position [215, 0]
